Goal: Task Accomplishment & Management: Manage account settings

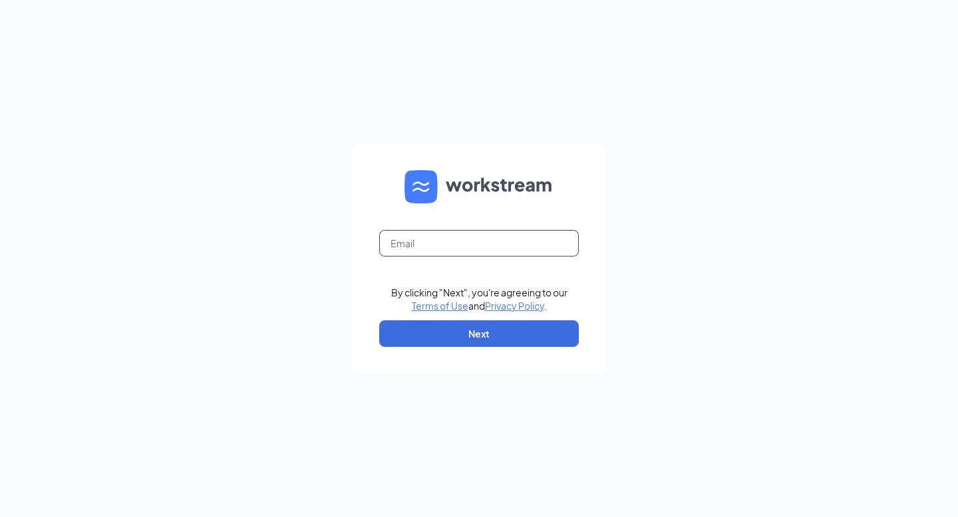
click at [408, 246] on input "text" at bounding box center [479, 243] width 200 height 27
type input "[EMAIL_ADDRESS][DOMAIN_NAME]"
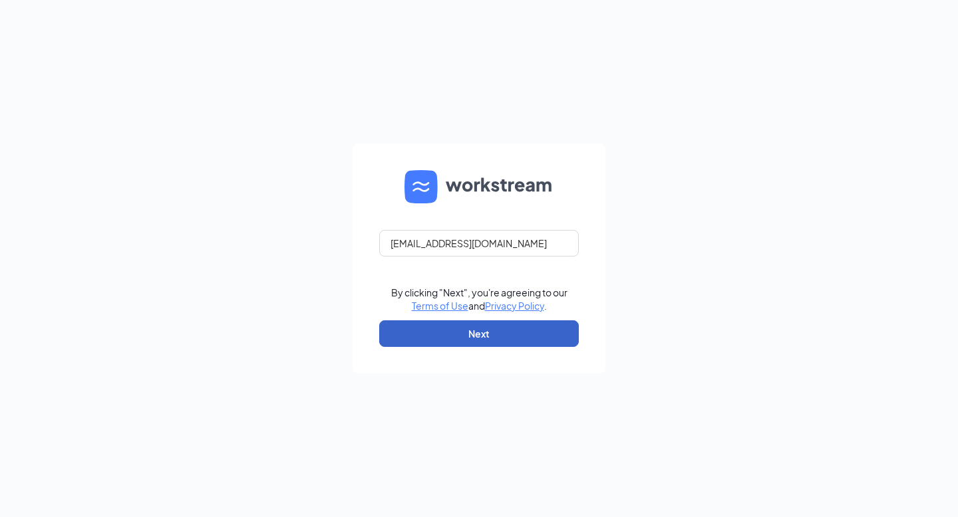
click at [456, 330] on button "Next" at bounding box center [479, 334] width 200 height 27
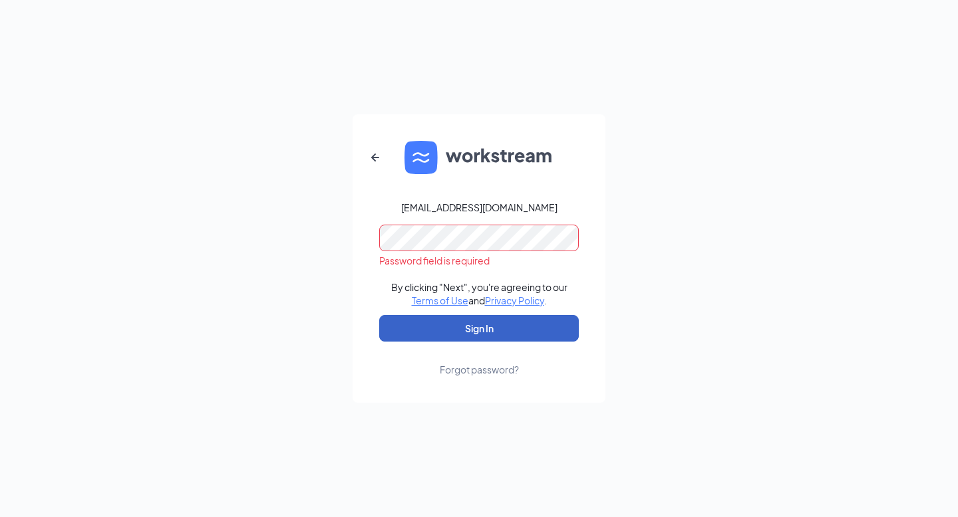
click at [456, 331] on button "Sign In" at bounding box center [479, 328] width 200 height 27
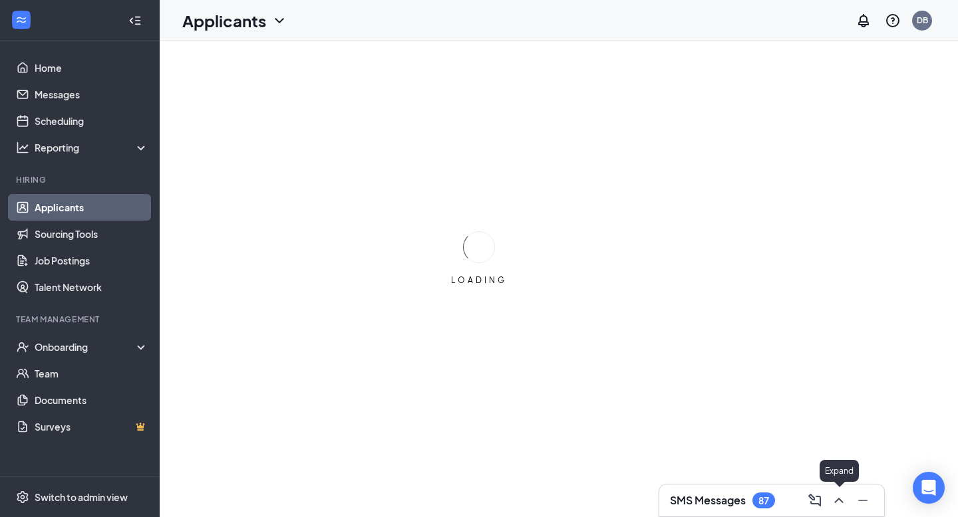
click at [837, 499] on icon "ChevronUp" at bounding box center [838, 500] width 9 height 5
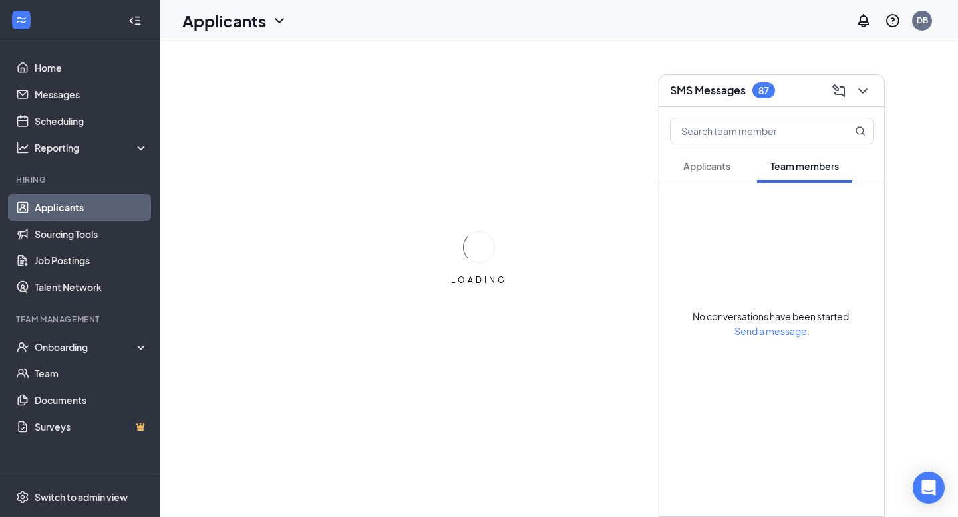
click at [740, 173] on button "Applicants" at bounding box center [707, 166] width 74 height 33
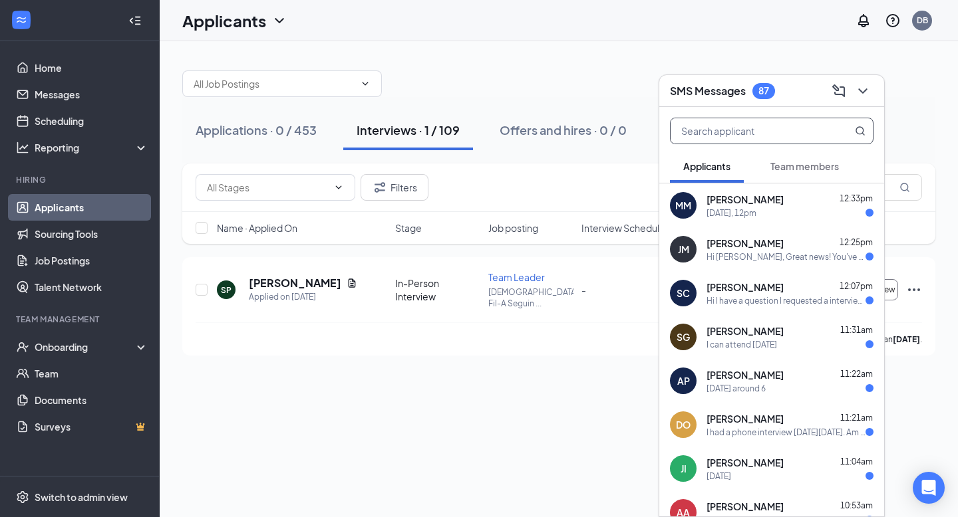
click at [764, 140] on input "text" at bounding box center [749, 130] width 158 height 25
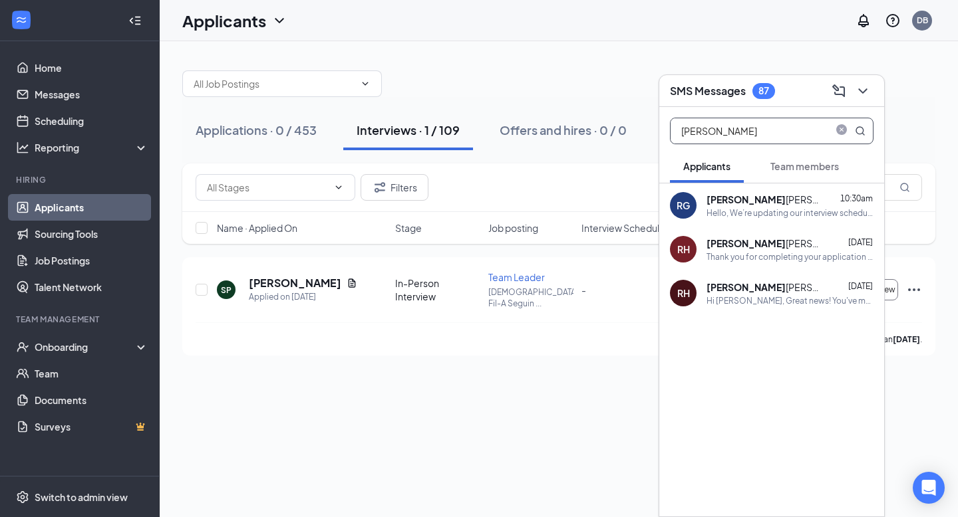
type input "ronal"
click at [793, 191] on div "RG Ronal d Golding 10:30am Hello, We’re updating our interview schedule. All pr…" at bounding box center [771, 206] width 225 height 44
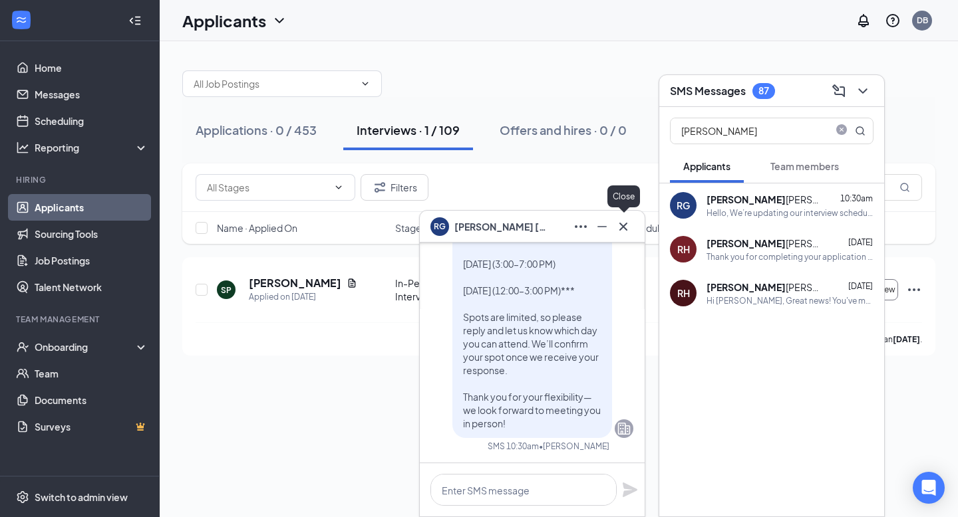
click at [623, 226] on icon "Cross" at bounding box center [623, 226] width 8 height 8
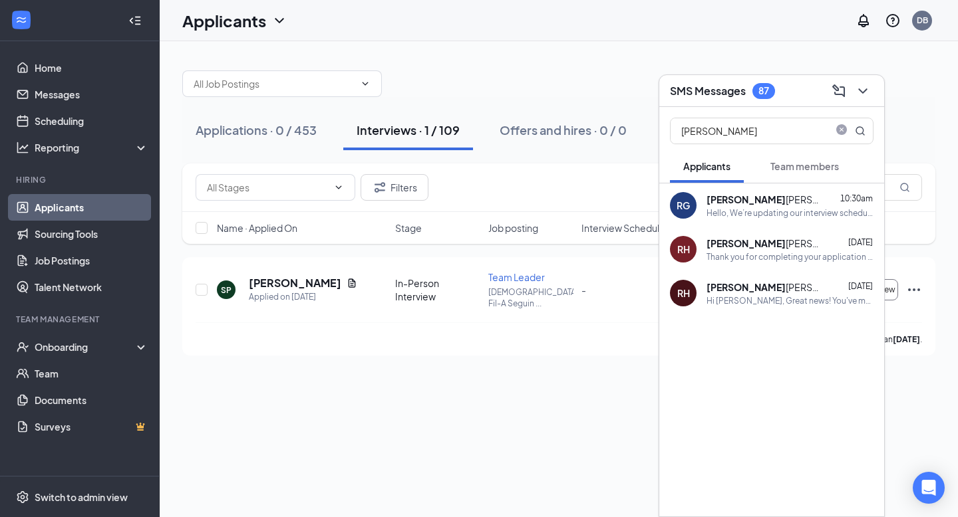
click at [771, 61] on div at bounding box center [558, 77] width 753 height 40
click at [708, 215] on div "Hello, We’re updating our interview schedule. All previously scheduled intervie…" at bounding box center [789, 212] width 167 height 11
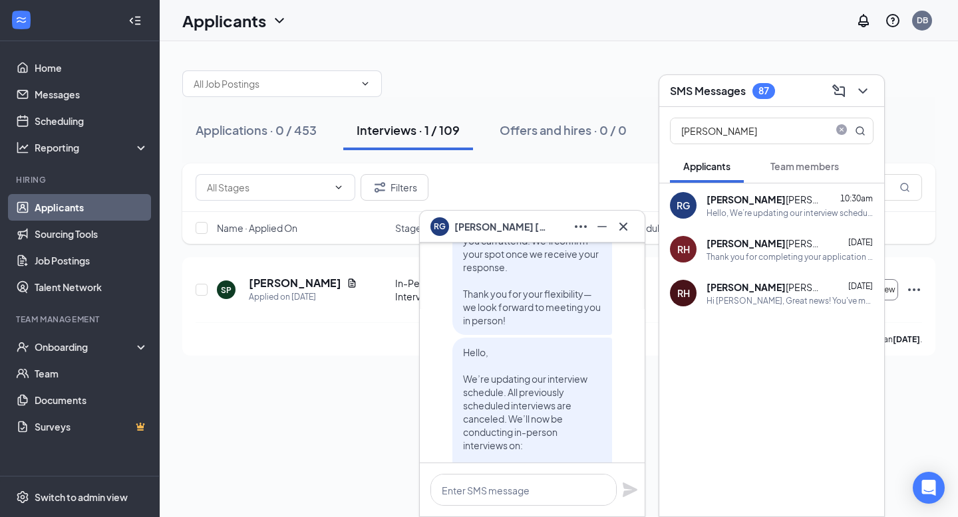
scroll to position [-211, 0]
click at [551, 78] on div at bounding box center [558, 77] width 753 height 40
